Goal: Information Seeking & Learning: Learn about a topic

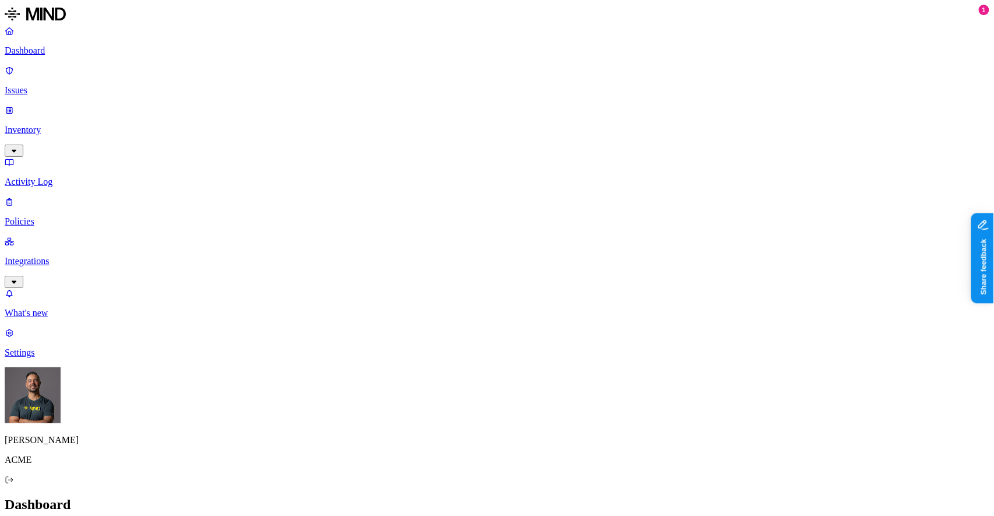
click at [49, 465] on p "ACME" at bounding box center [497, 460] width 985 height 10
click at [0, 0] on slot "[PERSON_NAME]" at bounding box center [0, 0] width 0 height 0
click at [14, 484] on icon at bounding box center [9, 480] width 9 height 8
click at [45, 358] on p "Settings" at bounding box center [497, 352] width 985 height 10
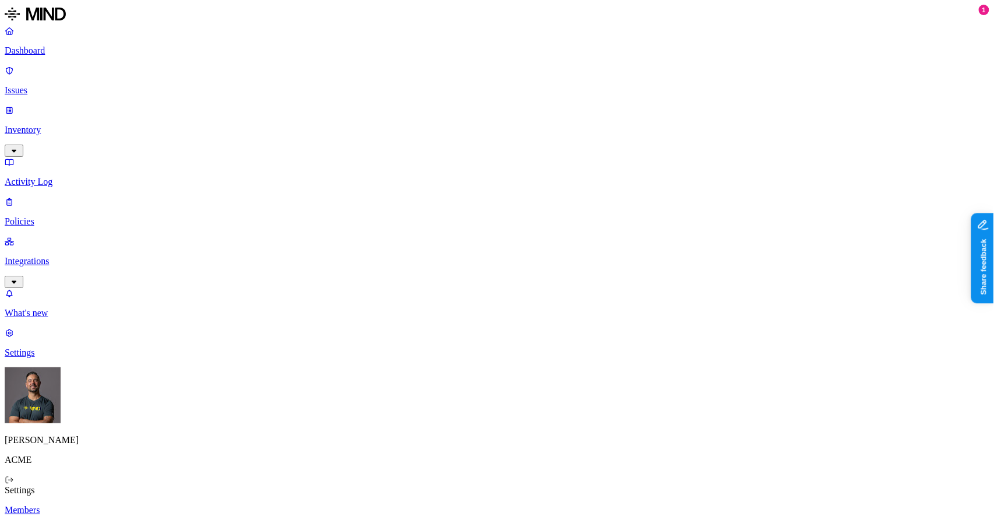
click at [174, 505] on link "Members" at bounding box center [497, 510] width 985 height 10
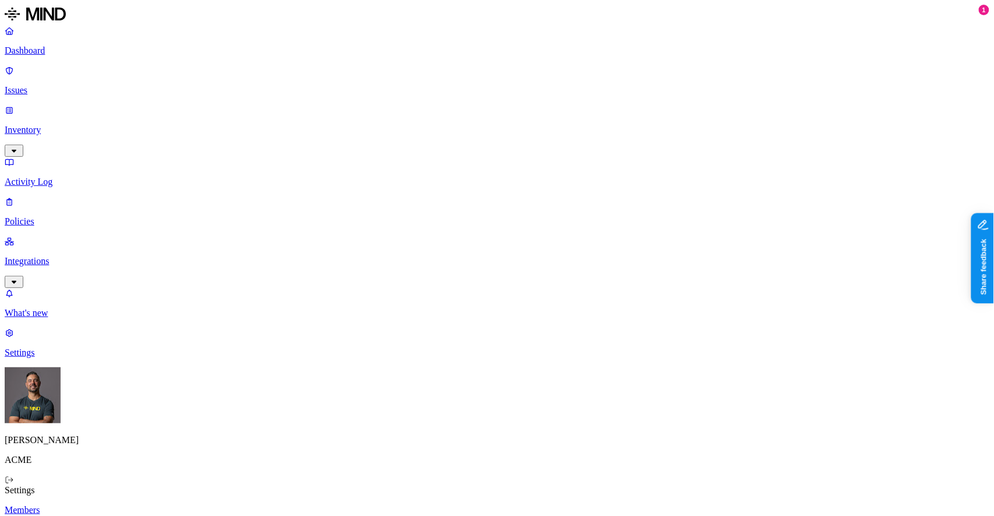
click at [173, 505] on p "Members" at bounding box center [497, 510] width 985 height 10
click at [40, 50] on p "Dashboard" at bounding box center [497, 50] width 985 height 10
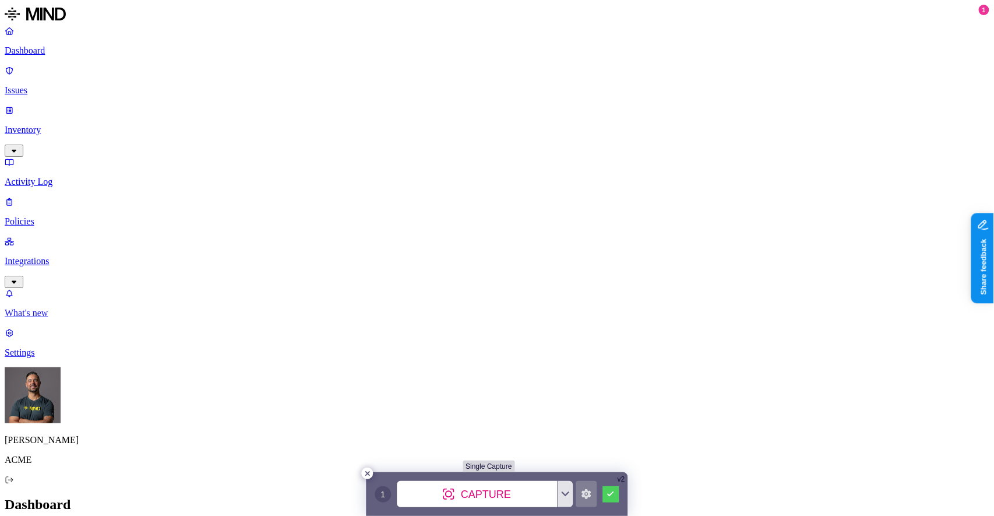
click at [80, 318] on p "What's new" at bounding box center [497, 313] width 985 height 10
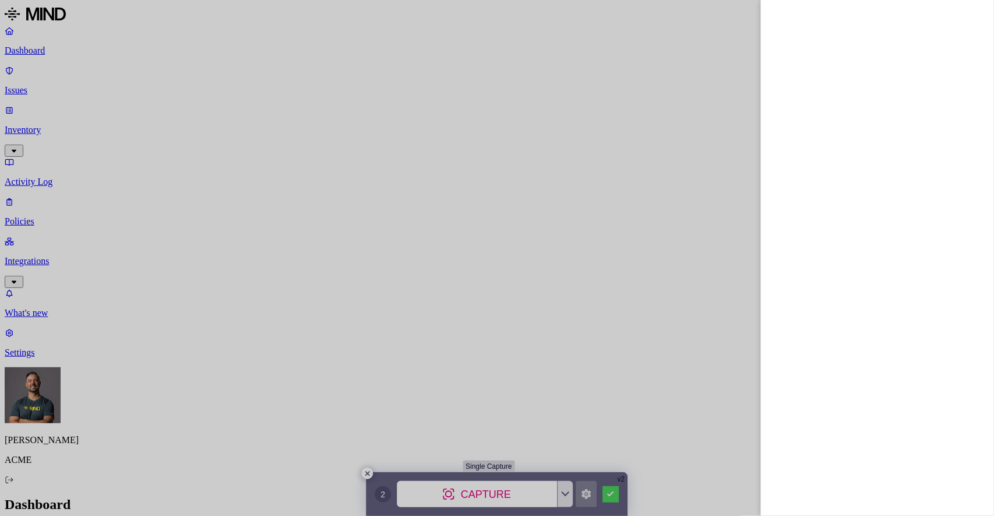
click at [37, 73] on div at bounding box center [497, 258] width 994 height 516
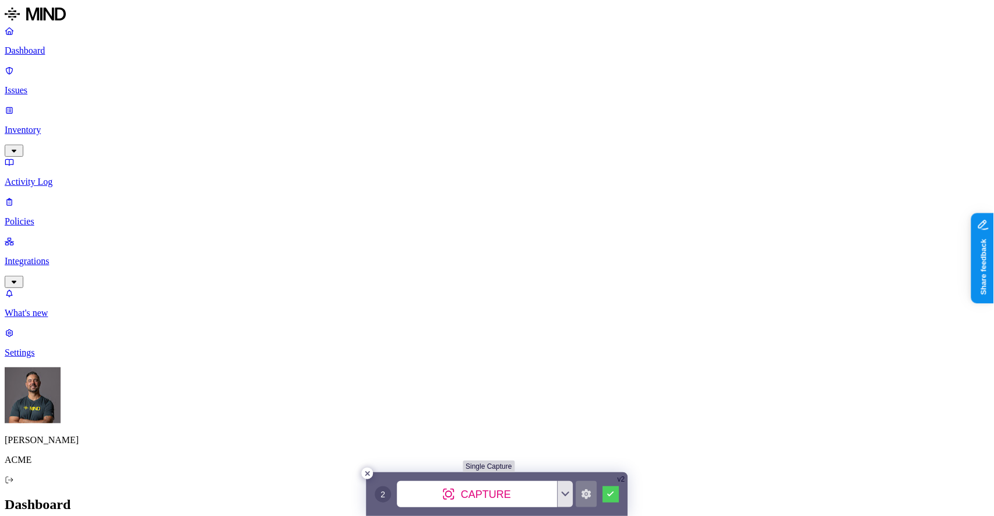
click at [37, 85] on p "Issues" at bounding box center [497, 90] width 985 height 10
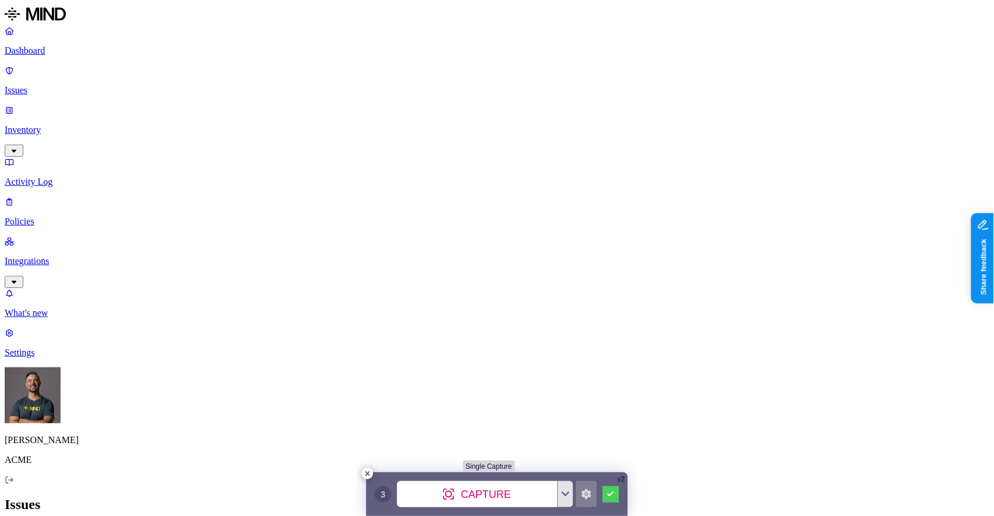
scroll to position [326, 0]
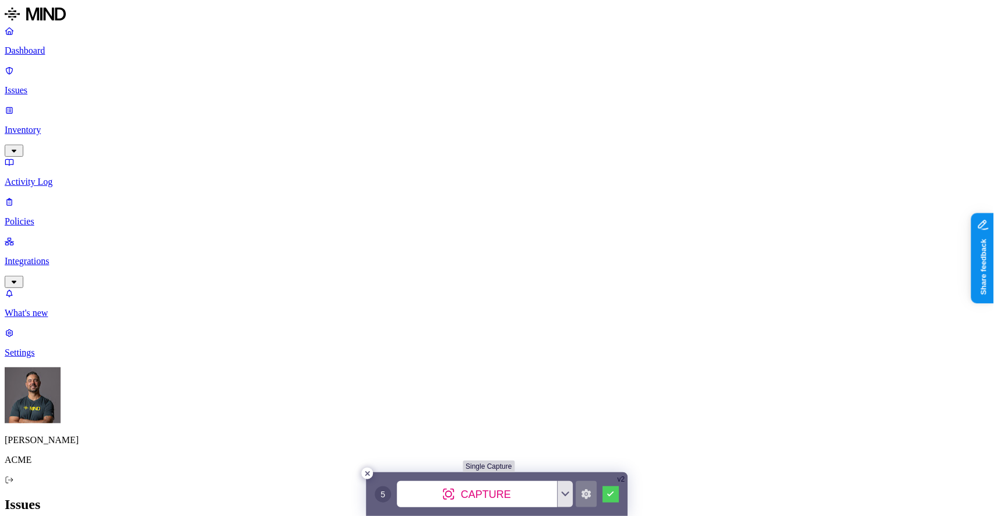
scroll to position [429, 0]
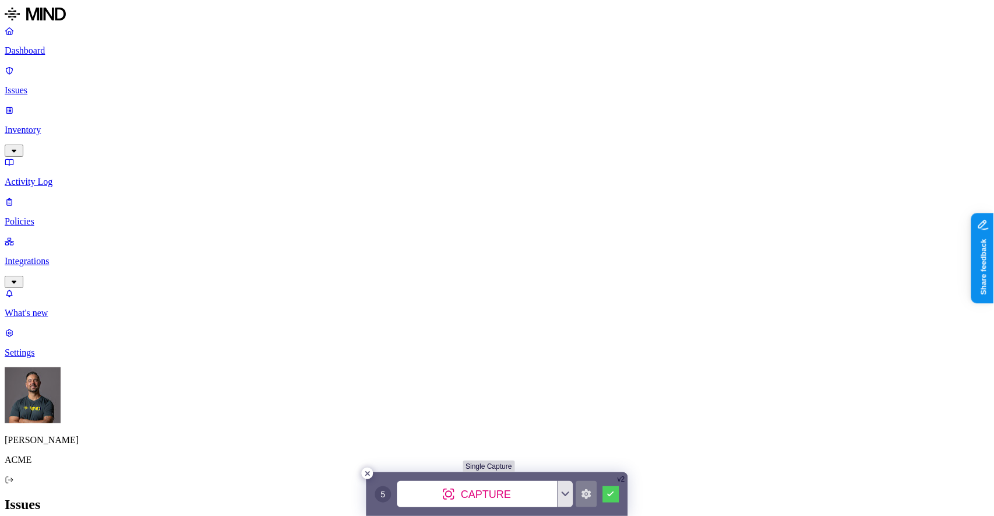
scroll to position [326, 0]
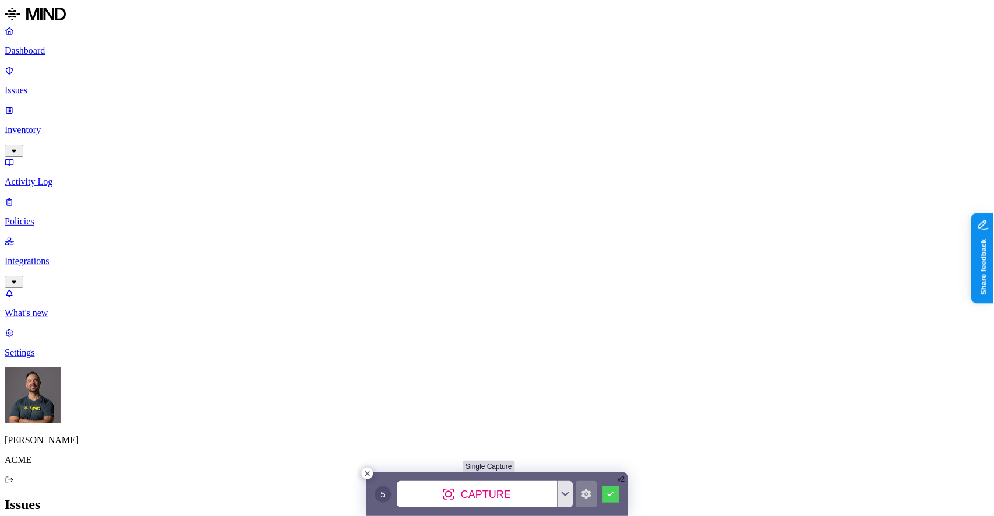
scroll to position [326, 0]
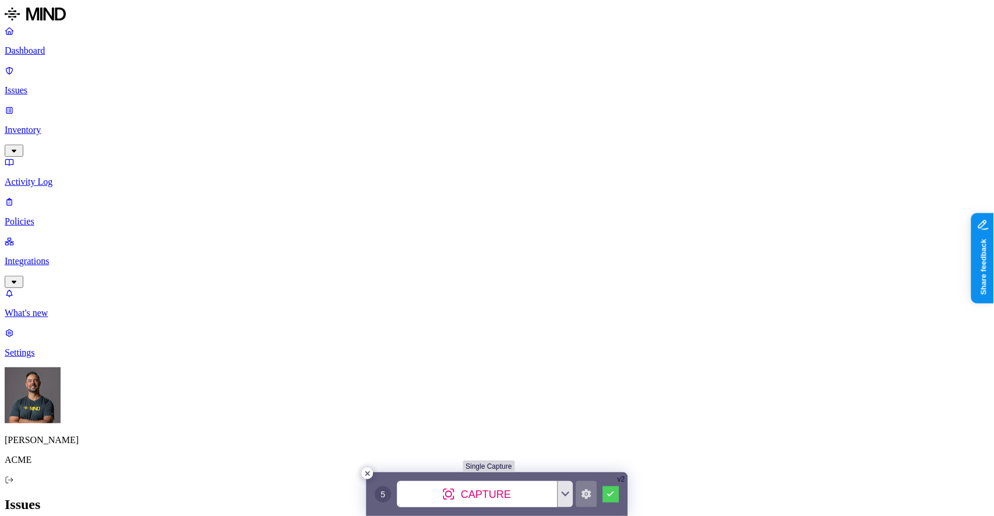
scroll to position [258, 0]
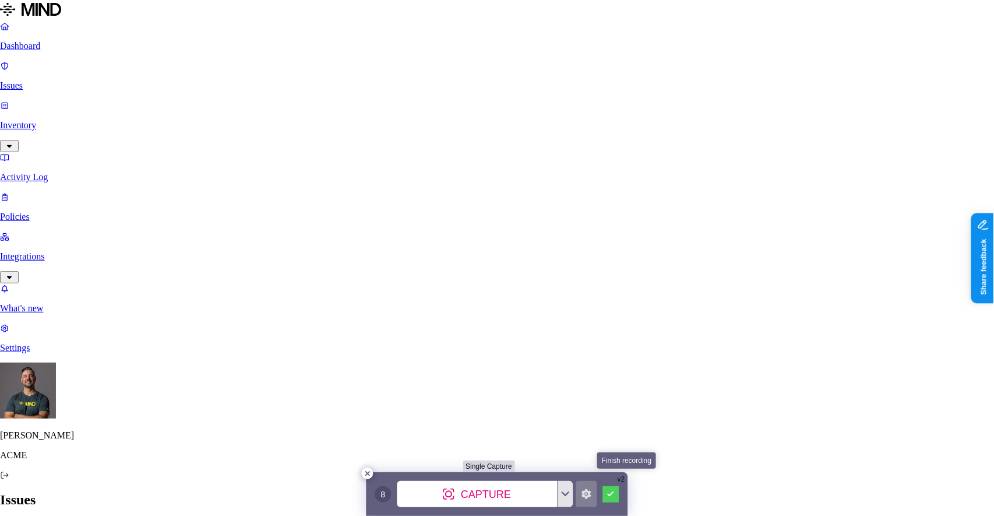
click at [611, 495] on icon at bounding box center [611, 493] width 7 height 5
